Goal: Information Seeking & Learning: Compare options

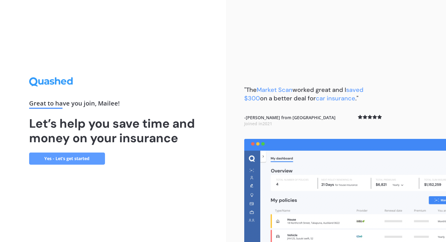
click at [96, 162] on link "Yes - Let’s get started" at bounding box center [67, 159] width 76 height 12
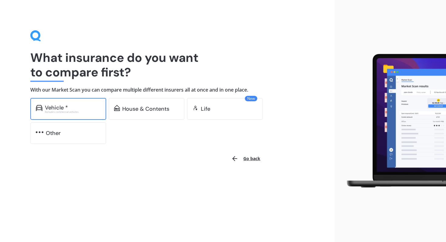
click at [86, 105] on div "Vehicle *" at bounding box center [73, 108] width 56 height 6
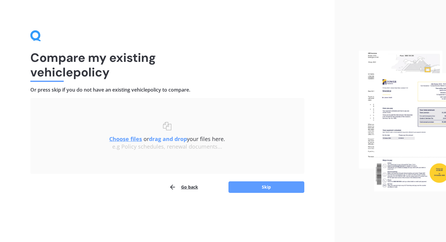
click at [126, 141] on u "Choose files" at bounding box center [125, 138] width 33 height 7
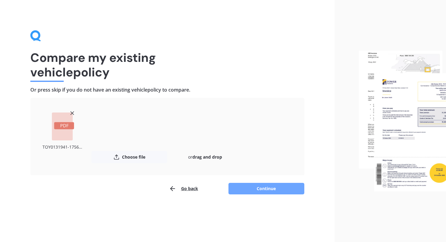
click at [257, 191] on button "Continue" at bounding box center [266, 189] width 76 height 12
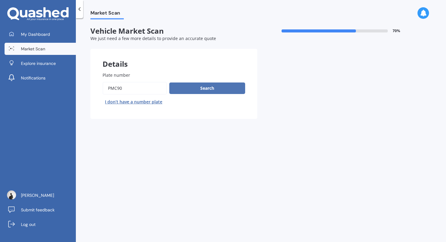
click at [217, 88] on button "Search" at bounding box center [207, 88] width 76 height 12
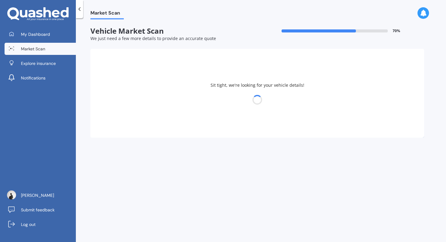
select select "TOYOTA"
select select "AQUA"
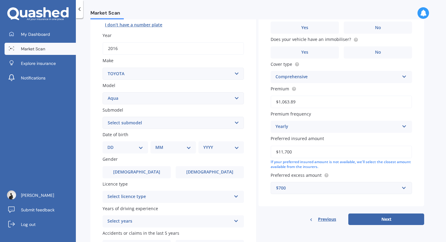
scroll to position [79, 0]
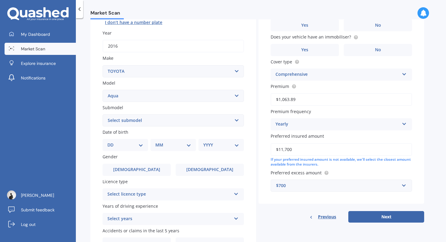
click at [140, 119] on select "Select submodel (All Other) Hatchback Hybrid" at bounding box center [172, 120] width 141 height 12
select select "HYBRID"
click at [102, 115] on select "Select submodel (All Other) Hatchback Hybrid" at bounding box center [172, 120] width 141 height 12
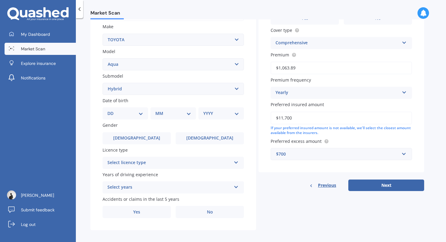
scroll to position [112, 0]
click at [125, 114] on select "DD 01 02 03 04 05 06 07 08 09 10 11 12 13 14 15 16 17 18 19 20 21 22 23 24 25 2…" at bounding box center [125, 112] width 36 height 7
select select "07"
click at [112, 110] on select "DD 01 02 03 04 05 06 07 08 09 10 11 12 13 14 15 16 17 18 19 20 21 22 23 24 25 2…" at bounding box center [125, 112] width 36 height 7
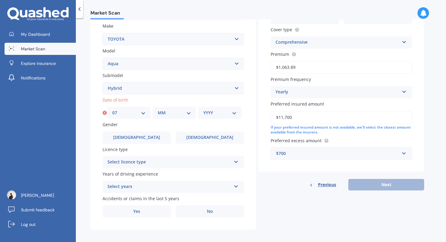
click at [186, 114] on select "MM 01 02 03 04 05 06 07 08 09 10 11 12" at bounding box center [174, 112] width 33 height 7
select select "04"
click at [158, 110] on select "MM 01 02 03 04 05 06 07 08 09 10 11 12" at bounding box center [174, 112] width 33 height 7
click at [220, 115] on select "YYYY 2025 2024 2023 2022 2021 2020 2019 2018 2017 2016 2015 2014 2013 2012 2011…" at bounding box center [219, 112] width 33 height 7
select select "1981"
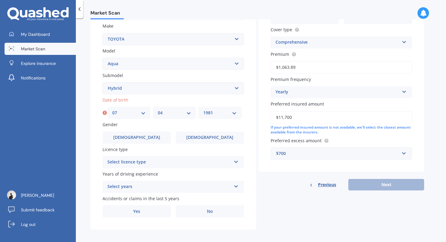
click at [203, 110] on select "YYYY 2025 2024 2023 2022 2021 2020 2019 2018 2017 2016 2015 2014 2013 2012 2011…" at bounding box center [219, 112] width 33 height 7
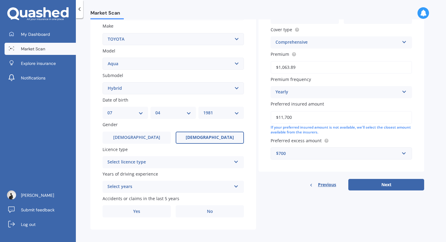
click at [217, 140] on span "[DEMOGRAPHIC_DATA]" at bounding box center [210, 137] width 48 height 5
click at [0, 0] on input "[DEMOGRAPHIC_DATA]" at bounding box center [0, 0] width 0 height 0
click at [203, 162] on div "Select licence type" at bounding box center [169, 162] width 124 height 7
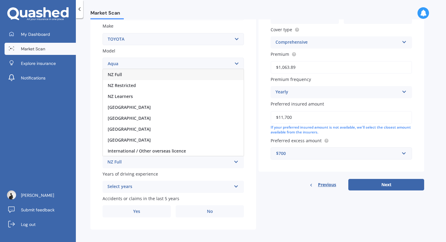
click at [196, 74] on div "NZ Full" at bounding box center [173, 74] width 141 height 11
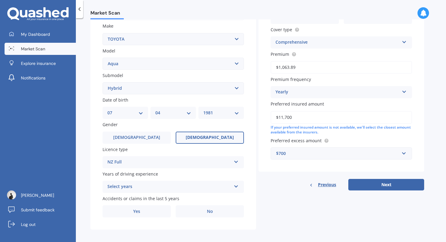
scroll to position [116, 0]
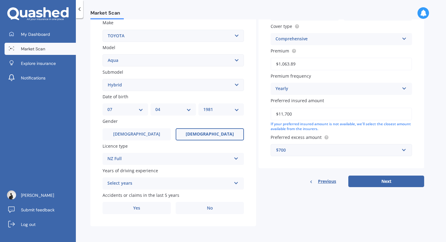
click at [128, 183] on div "Select years" at bounding box center [169, 183] width 124 height 7
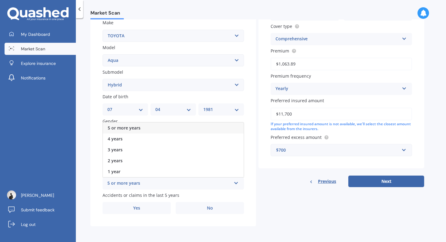
click at [141, 128] on div "5 or more years" at bounding box center [173, 128] width 141 height 11
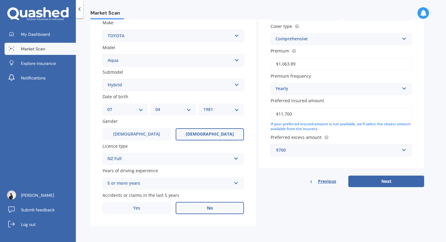
click at [198, 206] on label "No" at bounding box center [210, 208] width 68 height 12
click at [0, 0] on input "No" at bounding box center [0, 0] width 0 height 0
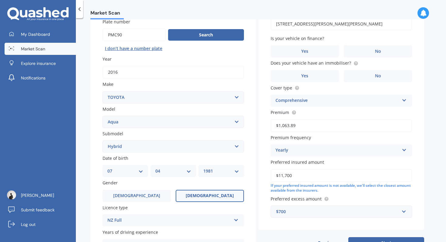
scroll to position [54, 0]
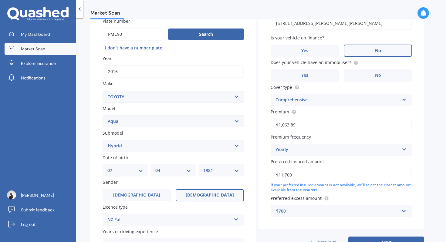
click at [391, 54] on label "No" at bounding box center [378, 51] width 68 height 12
click at [0, 0] on input "No" at bounding box center [0, 0] width 0 height 0
click at [309, 80] on label "Yes" at bounding box center [304, 75] width 68 height 12
click at [0, 0] on input "Yes" at bounding box center [0, 0] width 0 height 0
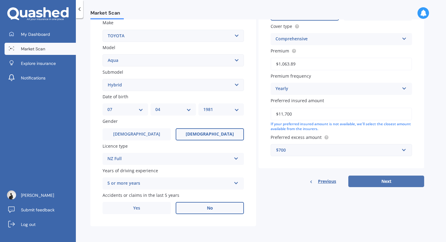
click at [388, 181] on button "Next" at bounding box center [386, 182] width 76 height 12
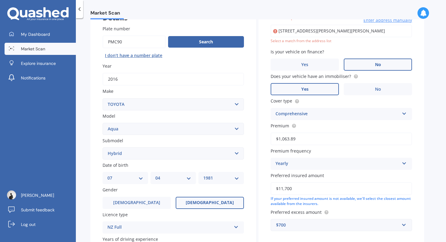
scroll to position [42, 0]
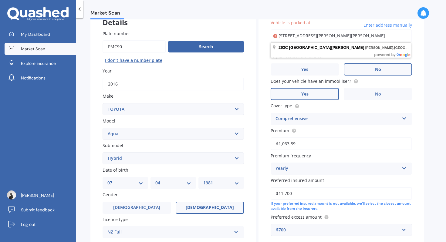
click at [347, 52] on body "My Dashboard Market Scan Explore insurance Notifications [PERSON_NAME] Submit f…" at bounding box center [223, 121] width 446 height 242
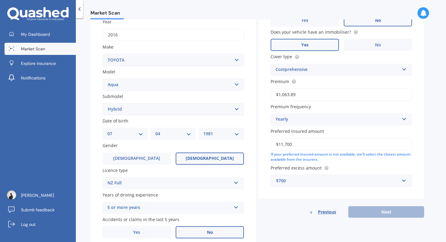
scroll to position [108, 0]
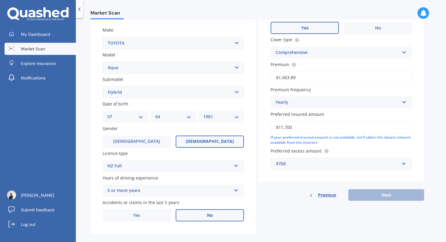
click at [296, 129] on input "$11,700" at bounding box center [340, 127] width 141 height 13
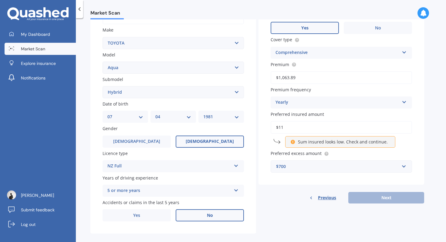
type input "$1"
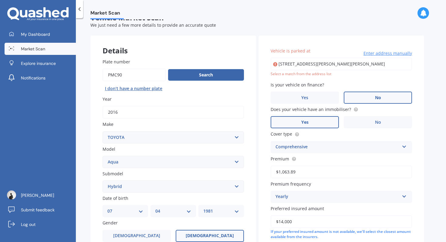
scroll to position [0, 0]
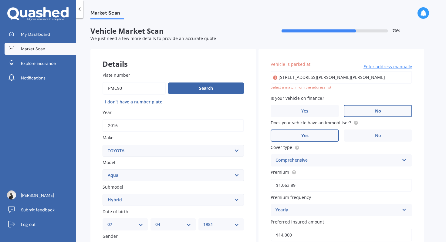
type input "$14,000"
click at [397, 67] on span "Enter address manually" at bounding box center [387, 67] width 49 height 6
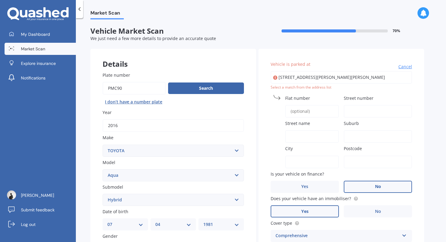
click at [313, 116] on input "Flat number" at bounding box center [312, 111] width 54 height 13
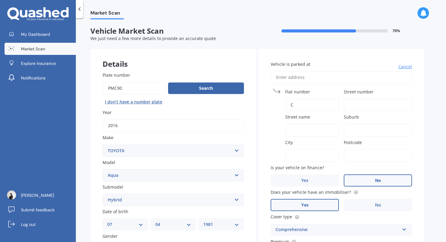
type input "C"
click at [358, 103] on input "Street number" at bounding box center [378, 105] width 68 height 13
type input "263"
click at [323, 129] on input "Street name" at bounding box center [312, 130] width 54 height 13
type input "[GEOGRAPHIC_DATA]"
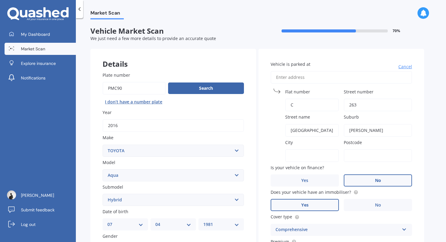
type input "[PERSON_NAME]"
click at [297, 158] on input "City" at bounding box center [312, 155] width 54 height 13
type input "1041"
drag, startPoint x: 315, startPoint y: 156, endPoint x: 275, endPoint y: 155, distance: 39.7
click at [275, 155] on div "City 1041" at bounding box center [304, 150] width 68 height 23
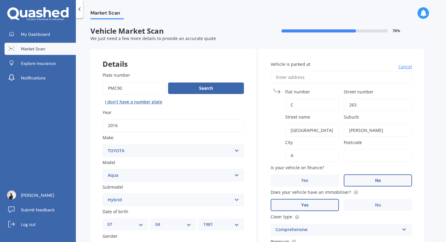
type input "[GEOGRAPHIC_DATA]"
type input "1041"
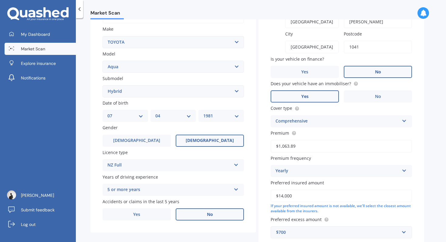
scroll to position [153, 0]
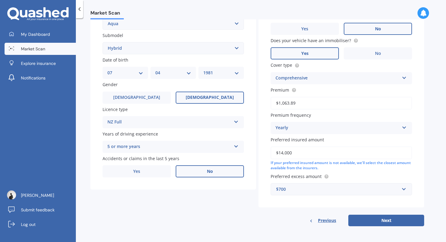
click at [281, 190] on div "$700" at bounding box center [337, 189] width 123 height 7
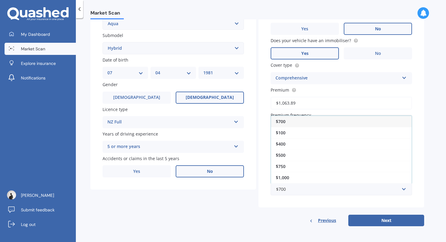
click at [264, 201] on div "Vehicle is parked at Cancel Flat [STREET_ADDRESS] Postcode 1041 Is your vehicle…" at bounding box center [341, 52] width 166 height 310
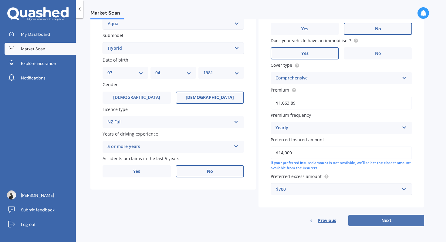
click at [370, 219] on button "Next" at bounding box center [386, 221] width 76 height 12
select select "07"
select select "04"
select select "1981"
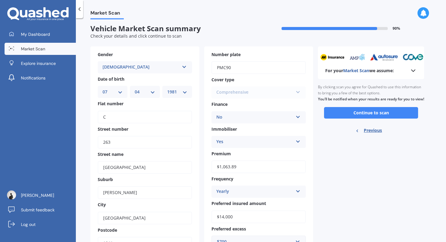
scroll to position [0, 0]
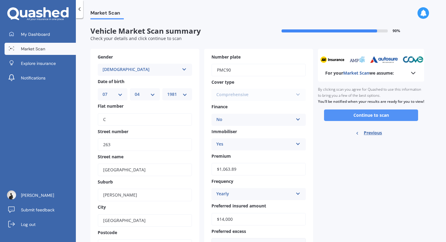
click at [354, 121] on button "Continue to scan" at bounding box center [371, 115] width 94 height 12
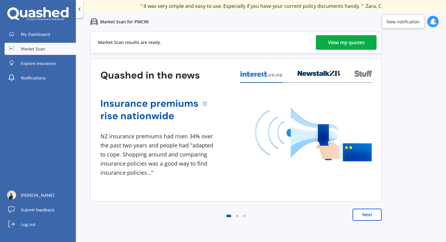
click at [346, 45] on div "View my quotes" at bounding box center [346, 42] width 37 height 15
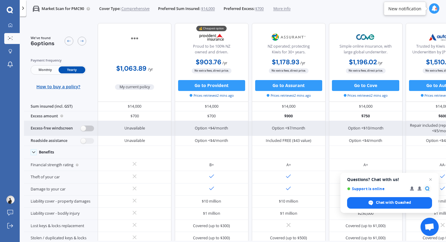
click at [90, 128] on label at bounding box center [87, 129] width 13 height 6
radio input "true"
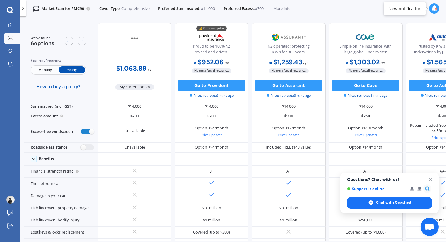
click at [22, 11] on div at bounding box center [23, 8] width 7 height 16
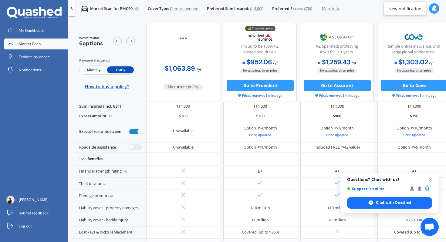
click at [71, 9] on icon at bounding box center [71, 7] width 5 height 5
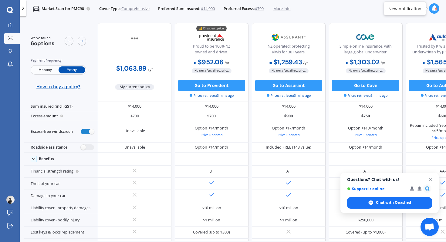
click at [133, 39] on img at bounding box center [134, 39] width 36 height 14
click at [136, 89] on span "My current policy" at bounding box center [134, 86] width 39 height 5
click at [11, 26] on icon at bounding box center [10, 25] width 4 height 4
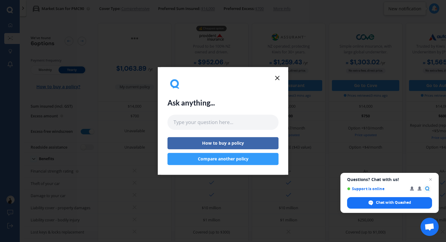
click at [277, 79] on icon at bounding box center [277, 77] width 7 height 7
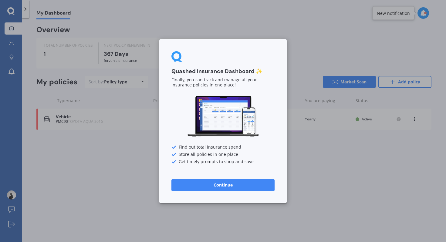
click at [232, 183] on button "Continue" at bounding box center [222, 185] width 103 height 12
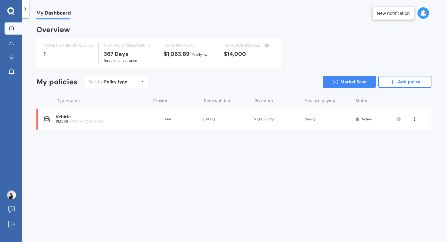
click at [168, 123] on img at bounding box center [168, 119] width 30 height 12
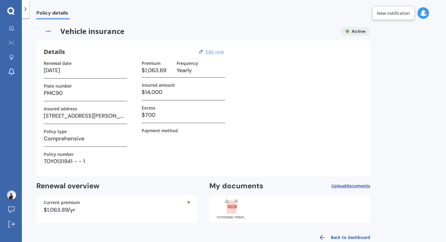
click at [211, 51] on u "Edit now" at bounding box center [215, 52] width 18 height 6
select select "04"
select select "10"
select select "2026"
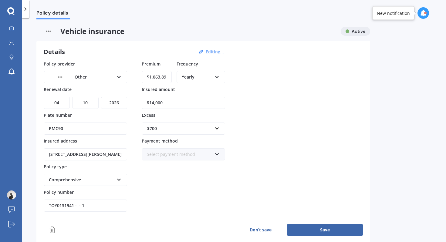
click at [166, 102] on input "$14,000" at bounding box center [183, 103] width 83 height 12
type input "$1"
type input "$12,000"
click at [259, 93] on div "Policy provider Other AA AMI AMP ANZ ASB Aioi Nissay Dowa Ando Assurant Autosur…" at bounding box center [203, 136] width 319 height 151
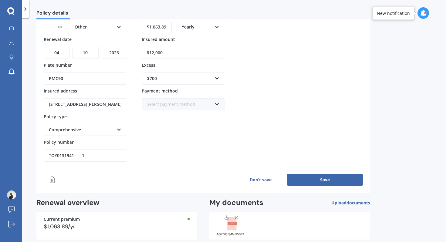
scroll to position [51, 0]
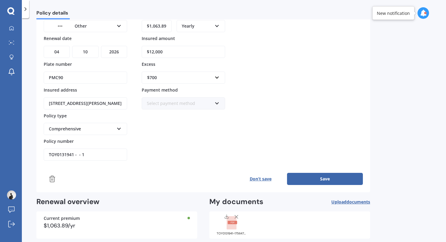
click at [306, 178] on button "Save" at bounding box center [325, 179] width 76 height 12
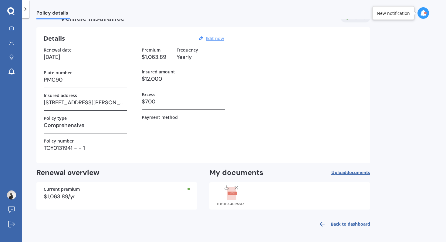
scroll to position [0, 0]
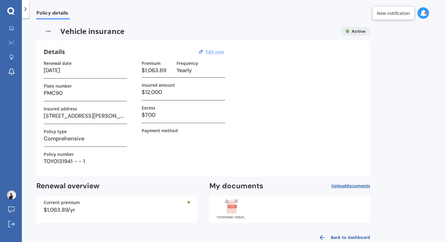
click at [354, 29] on div "Vehicle insurance Active" at bounding box center [203, 31] width 334 height 9
click at [27, 13] on div at bounding box center [25, 9] width 7 height 18
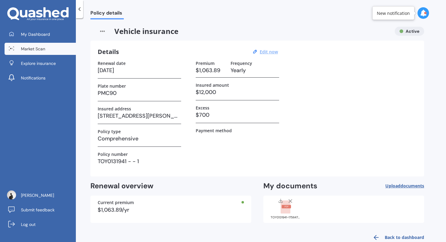
click at [19, 52] on link "Market Scan" at bounding box center [40, 49] width 71 height 12
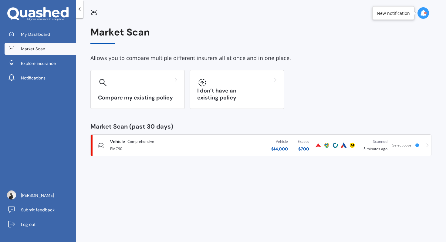
click at [181, 149] on div "PMC90" at bounding box center [158, 148] width 96 height 7
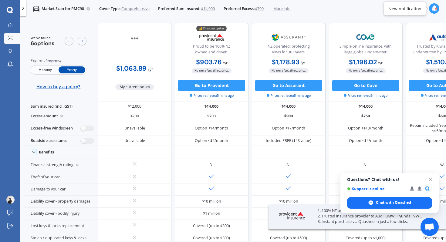
click at [23, 10] on icon at bounding box center [22, 7] width 5 height 5
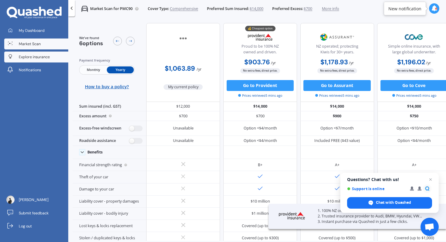
click at [26, 55] on span "Explore insurance" at bounding box center [34, 56] width 31 height 5
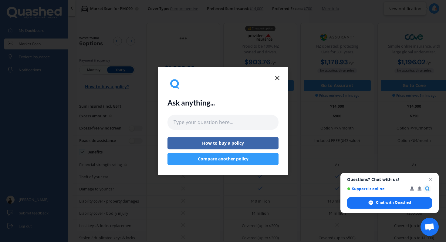
click at [278, 77] on line at bounding box center [277, 78] width 4 height 4
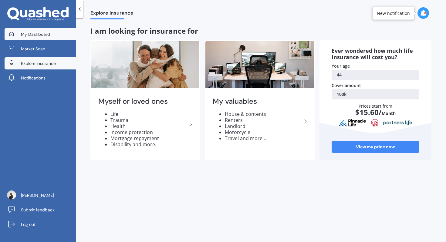
click at [40, 36] on span "My Dashboard" at bounding box center [35, 34] width 29 height 6
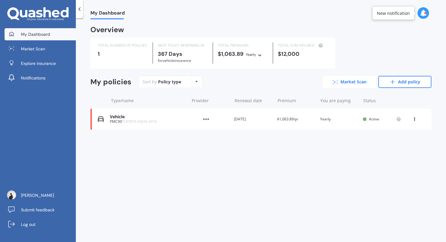
click at [333, 83] on icon at bounding box center [333, 83] width 1 height 1
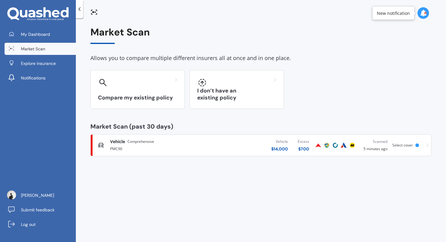
click at [192, 145] on div "PMC90" at bounding box center [158, 148] width 96 height 7
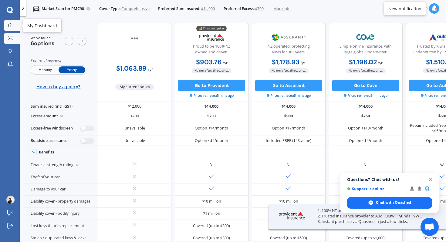
click at [12, 25] on icon at bounding box center [10, 25] width 4 height 4
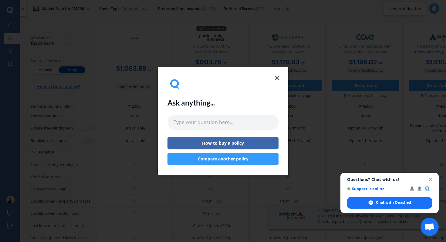
click at [279, 79] on icon at bounding box center [277, 77] width 7 height 7
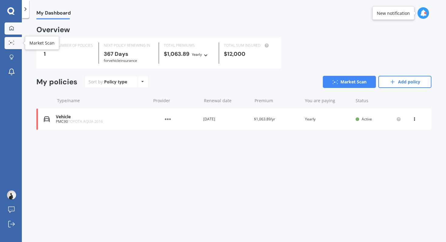
click at [11, 44] on icon at bounding box center [11, 43] width 5 height 4
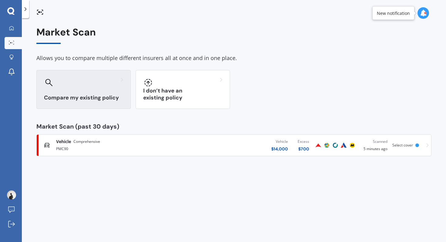
click at [79, 100] on h3 "Compare my existing policy" at bounding box center [83, 97] width 79 height 7
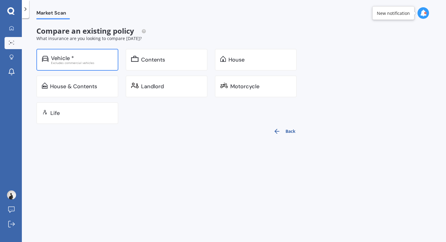
click at [91, 59] on div "Vehicle *" at bounding box center [82, 58] width 62 height 6
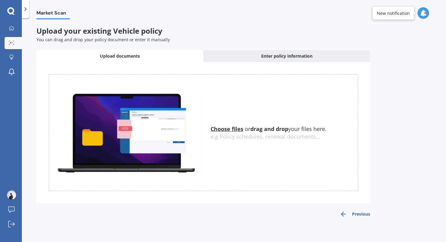
click at [227, 130] on u "Choose files" at bounding box center [226, 128] width 33 height 7
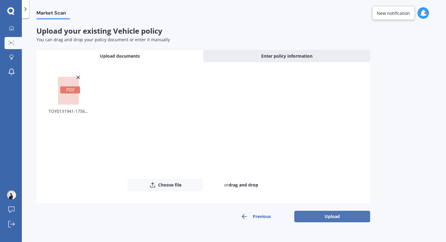
click at [328, 217] on button "Upload" at bounding box center [332, 217] width 76 height 12
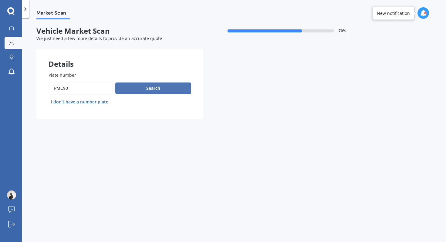
click at [163, 92] on button "Search" at bounding box center [153, 88] width 76 height 12
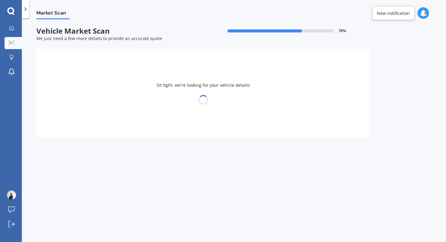
select select "TOYOTA"
select select "AQUA"
select select "07"
select select "04"
select select "1981"
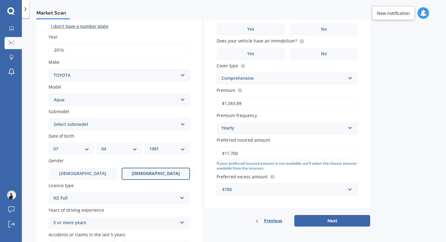
scroll to position [78, 0]
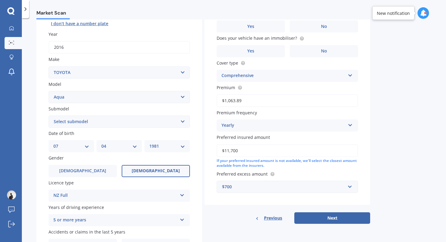
click at [149, 126] on select "Select submodel (All Other) Hatchback Hybrid" at bounding box center [119, 122] width 141 height 12
select select "HYBRID"
click at [49, 116] on select "Select submodel (All Other) Hatchback Hybrid" at bounding box center [119, 122] width 141 height 12
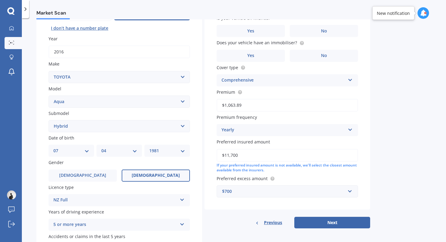
scroll to position [116, 0]
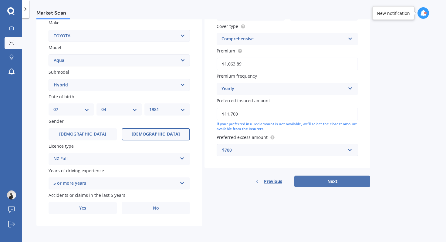
click at [324, 182] on button "Next" at bounding box center [332, 182] width 76 height 12
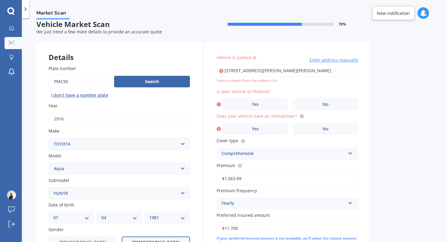
scroll to position [6, 0]
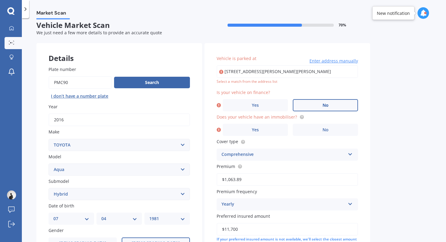
click at [309, 104] on label "No" at bounding box center [325, 105] width 65 height 12
click at [0, 0] on input "No" at bounding box center [0, 0] width 0 height 0
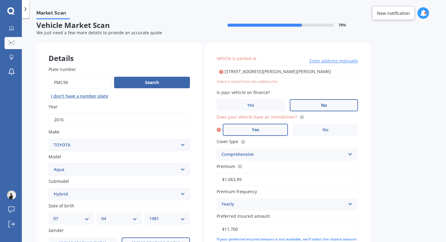
click at [266, 134] on label "Yes" at bounding box center [255, 130] width 65 height 12
click at [0, 0] on input "Yes" at bounding box center [0, 0] width 0 height 0
click at [333, 60] on span "Enter address manually" at bounding box center [333, 61] width 49 height 6
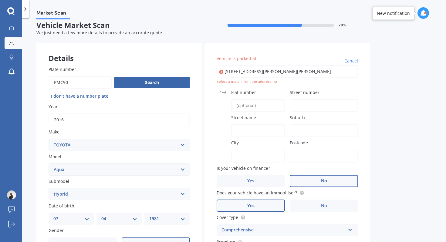
click at [250, 109] on input "Flat number" at bounding box center [258, 105] width 54 height 13
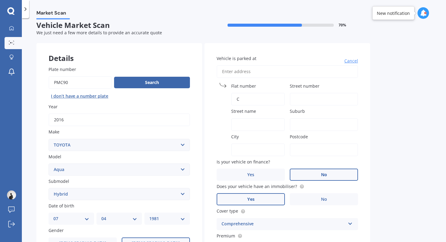
type input "C"
type input "263"
click at [239, 128] on input "Street name" at bounding box center [258, 124] width 54 height 13
type input "[GEOGRAPHIC_DATA][PERSON_NAME]"
click at [296, 129] on input "Suburb" at bounding box center [324, 124] width 68 height 13
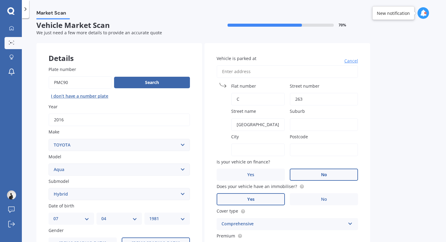
click at [261, 150] on input "City" at bounding box center [258, 149] width 54 height 13
type input "[GEOGRAPHIC_DATA]"
type input "1041"
click at [318, 125] on input "[GEOGRAPHIC_DATA]" at bounding box center [324, 124] width 68 height 13
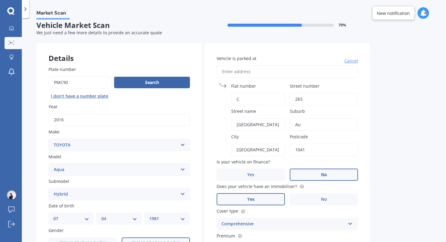
type input "A"
type input "[PERSON_NAME]"
click at [371, 106] on div "Market Scan Vehicle Market Scan 70 % We just need a few more details to provide…" at bounding box center [234, 131] width 424 height 224
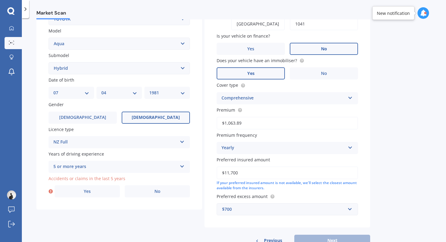
scroll to position [153, 0]
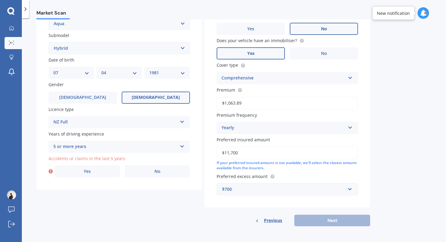
click at [329, 220] on div "Previous Next" at bounding box center [287, 221] width 166 height 12
click at [148, 173] on label "No" at bounding box center [157, 171] width 65 height 12
click at [0, 0] on input "No" at bounding box center [0, 0] width 0 height 0
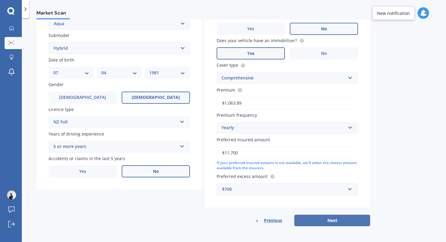
click at [314, 218] on button "Next" at bounding box center [332, 221] width 76 height 12
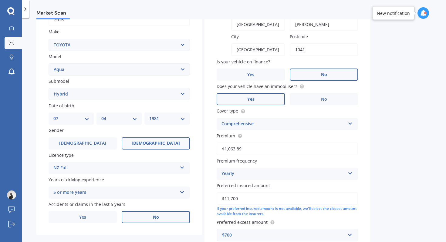
select select "07"
select select "04"
select select "1981"
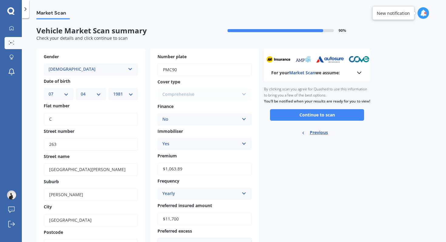
scroll to position [0, 0]
click at [297, 121] on button "Continue to scan" at bounding box center [317, 115] width 94 height 12
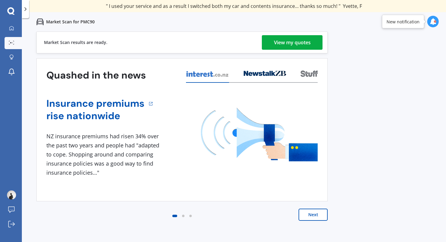
click at [302, 46] on div "View my quotes" at bounding box center [292, 42] width 37 height 15
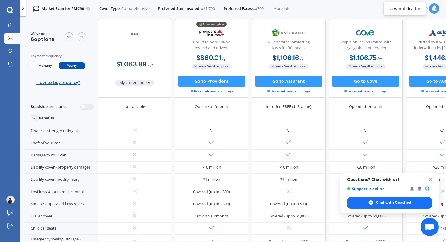
scroll to position [42, 0]
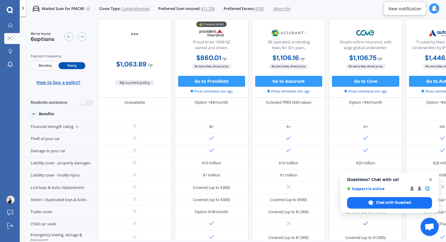
click at [430, 178] on span "Close chat" at bounding box center [431, 180] width 8 height 8
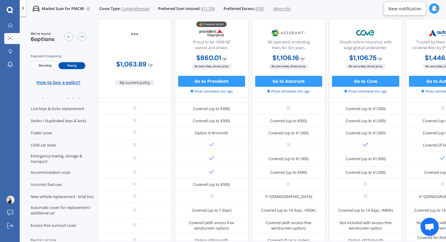
scroll to position [0, 0]
